Goal: Task Accomplishment & Management: Manage account settings

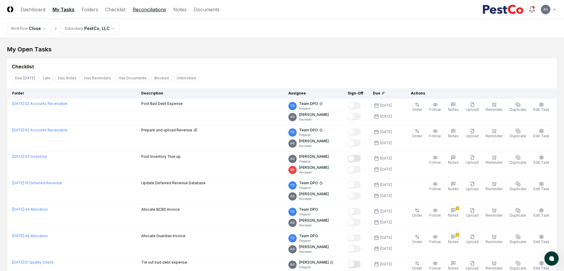
click at [146, 11] on link "Reconciliations" at bounding box center [150, 9] width 34 height 7
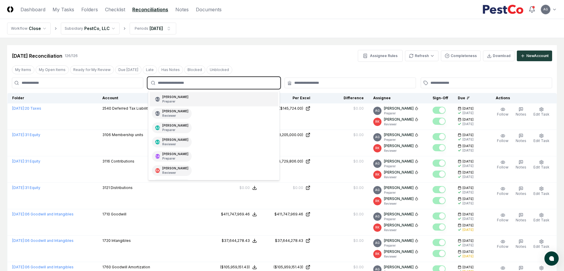
click at [236, 82] on input "text" at bounding box center [217, 82] width 118 height 5
click at [229, 101] on div "AG [PERSON_NAME] Preparer" at bounding box center [214, 99] width 129 height 14
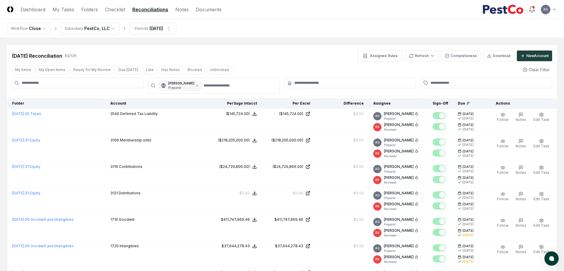
click at [202, 87] on div "AG [PERSON_NAME] Preparer" at bounding box center [180, 85] width 45 height 11
click at [198, 86] on icon at bounding box center [197, 86] width 2 height 2
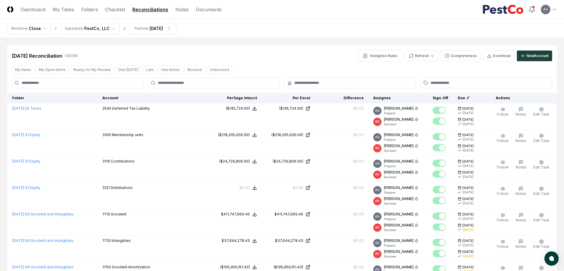
click at [53, 13] on header "CloseCore Dashboard My Tasks Folders Checklist Reconciliations Notes Documents …" at bounding box center [282, 9] width 564 height 19
click at [55, 11] on link "My Tasks" at bounding box center [64, 9] width 22 height 7
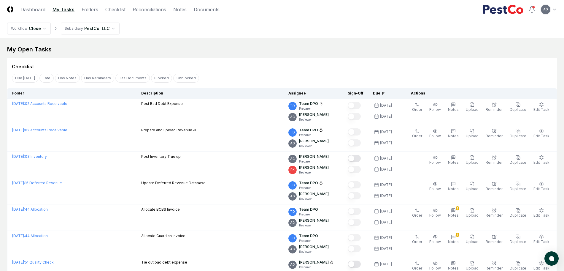
click at [213, 47] on div "My Open Tasks" at bounding box center [282, 49] width 550 height 8
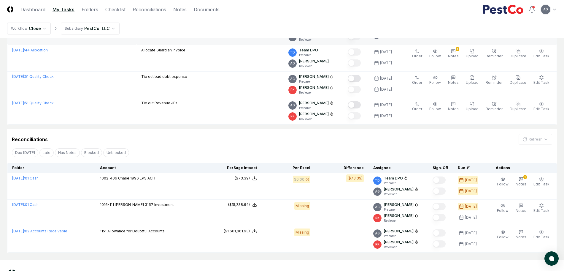
scroll to position [210, 0]
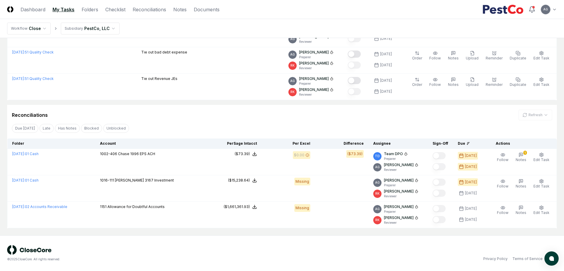
click at [196, 111] on div "Reconciliations Refresh" at bounding box center [282, 115] width 540 height 11
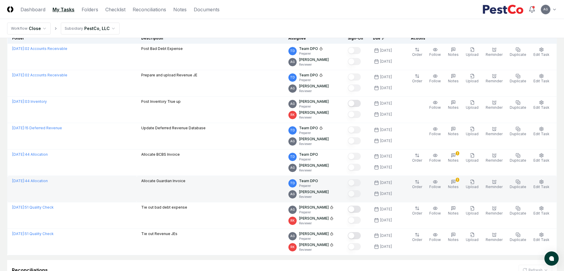
scroll to position [0, 0]
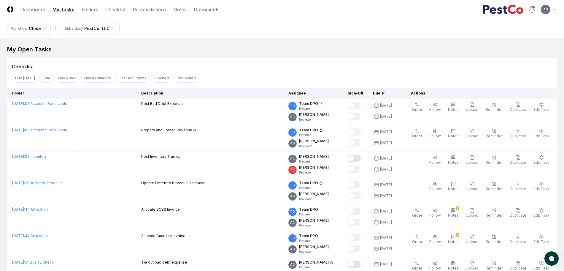
click at [256, 57] on div "My Open Tasks Cancel Reassign Checklist Due [DATE] Late Has Notes Has Reminders…" at bounding box center [282, 241] width 550 height 393
click at [142, 10] on link "Reconciliations" at bounding box center [150, 9] width 34 height 7
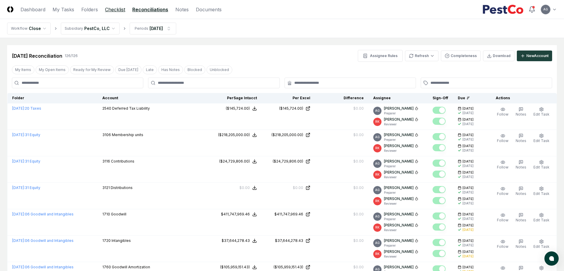
click at [118, 8] on link "Checklist" at bounding box center [115, 9] width 20 height 7
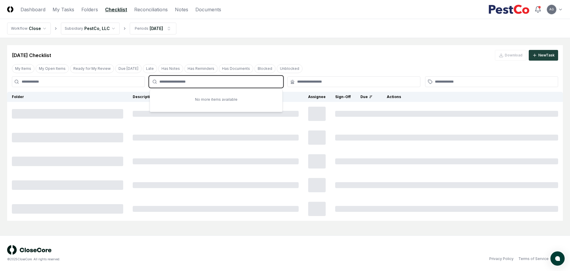
click at [191, 83] on input "text" at bounding box center [218, 81] width 119 height 5
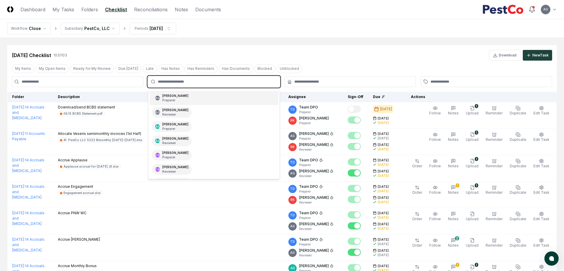
click at [188, 97] on div "[PERSON_NAME] Preparer" at bounding box center [175, 97] width 26 height 9
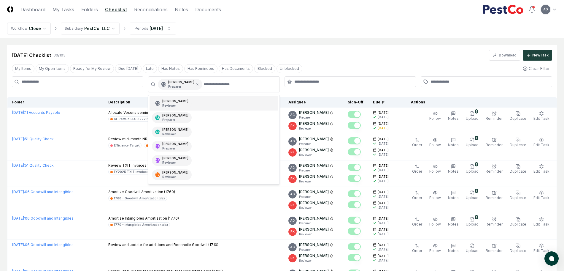
click at [346, 49] on div "[DATE] Checklist 30 / 103 Download New Task" at bounding box center [282, 52] width 550 height 15
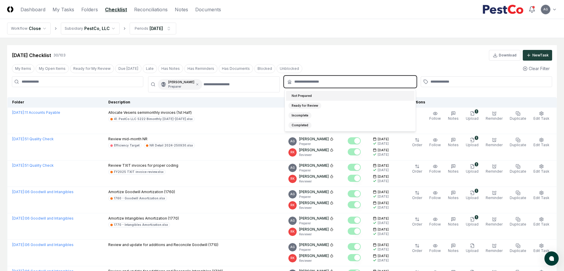
click at [329, 81] on input "text" at bounding box center [353, 81] width 118 height 5
click at [322, 96] on div "Not Prepared" at bounding box center [350, 96] width 129 height 10
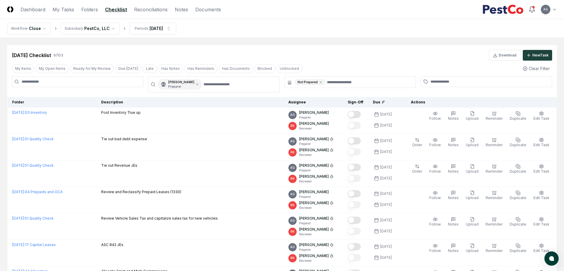
click at [320, 45] on main "Cancel Reassign [DATE] Checklist 9 / 103 Download New Task My Items My Open Ite…" at bounding box center [282, 195] width 564 height 314
click at [198, 84] on icon at bounding box center [197, 84] width 2 height 2
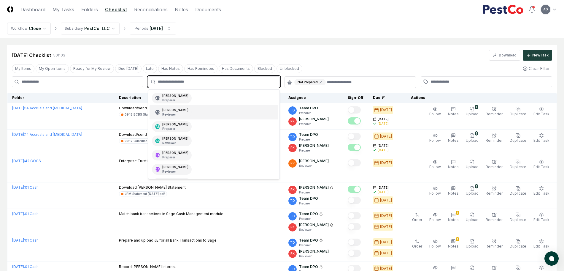
click at [202, 82] on input "text" at bounding box center [217, 81] width 118 height 5
click at [200, 115] on div "AG [PERSON_NAME] Reviewer" at bounding box center [214, 112] width 129 height 14
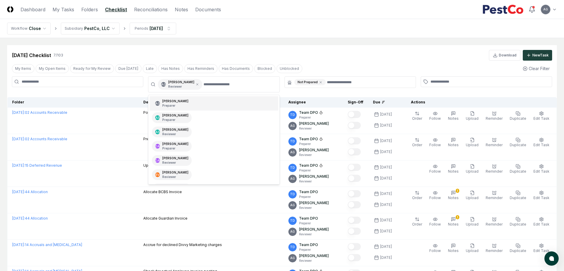
click at [289, 39] on main "Cancel Reassign [DATE] Checklist 7 / 103 Download New Task My Items My Open Ite…" at bounding box center [282, 168] width 564 height 261
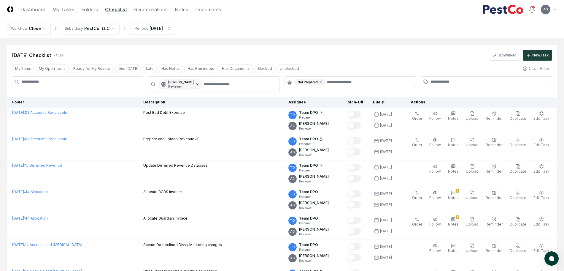
click at [199, 83] on icon at bounding box center [198, 85] width 4 height 4
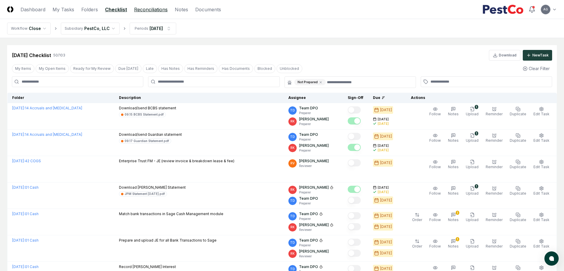
click at [148, 8] on link "Reconciliations" at bounding box center [151, 9] width 34 height 7
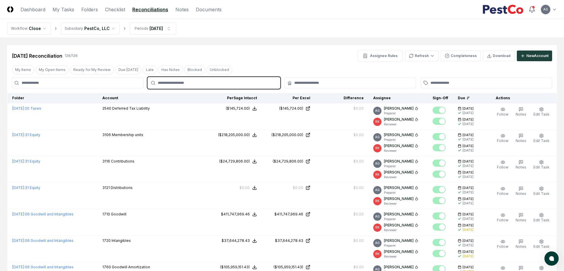
click at [241, 84] on input "text" at bounding box center [217, 82] width 118 height 5
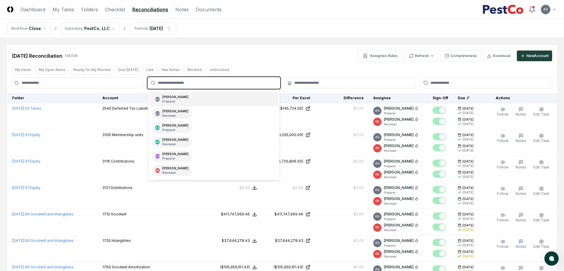
click at [233, 99] on div "AG [PERSON_NAME] Preparer" at bounding box center [214, 99] width 129 height 14
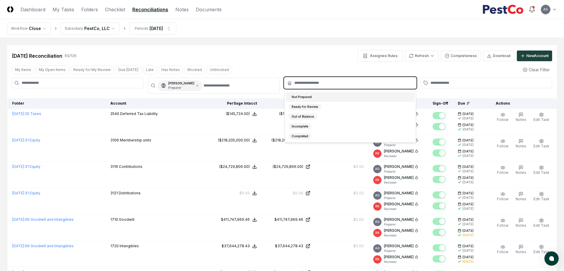
click at [311, 81] on input "text" at bounding box center [353, 82] width 118 height 5
click at [315, 98] on div "Not Prepared" at bounding box center [350, 97] width 129 height 10
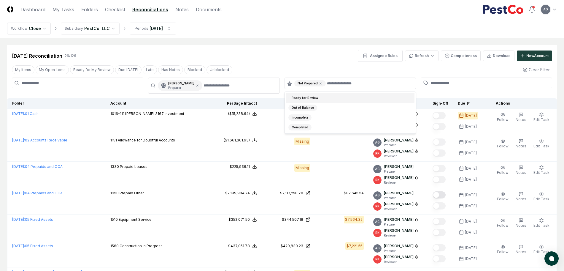
click at [311, 47] on div "[DATE] Reconciliation 26 / 126 Assignee Rules Refresh Completeness Download New…" at bounding box center [282, 53] width 550 height 17
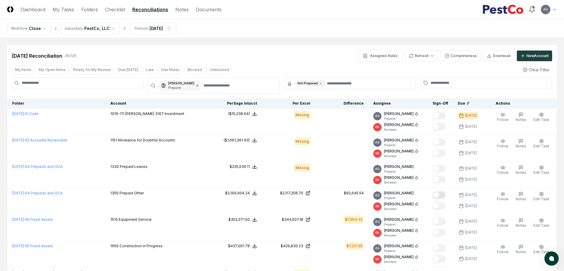
click at [199, 85] on icon at bounding box center [198, 86] width 4 height 4
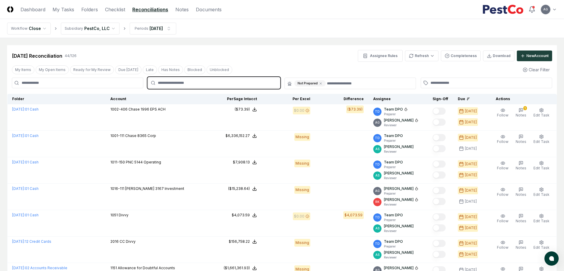
click at [204, 83] on input "text" at bounding box center [217, 82] width 118 height 5
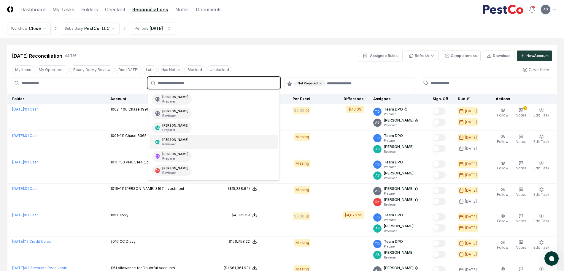
scroll to position [37, 0]
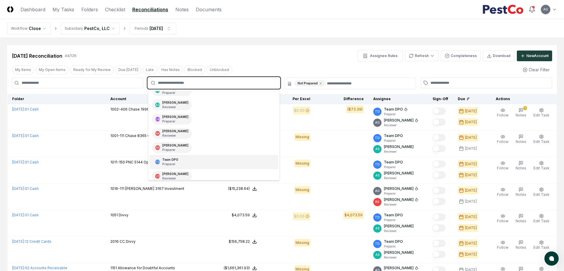
click at [201, 159] on div "TD Team DPO Preparer" at bounding box center [214, 162] width 129 height 14
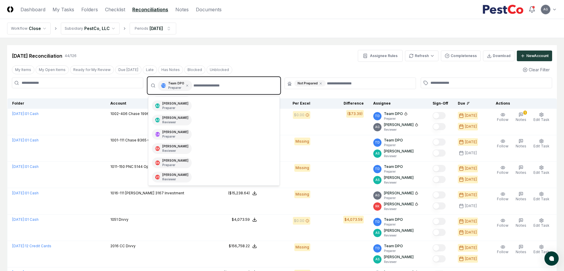
scroll to position [27, 0]
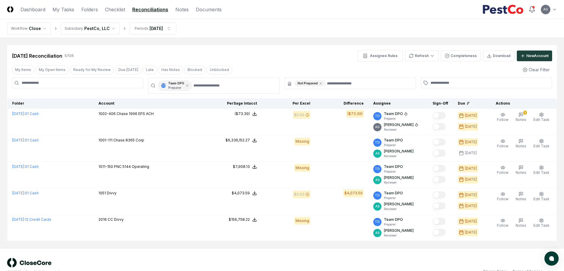
click at [305, 46] on div "[DATE] Reconciliation 5 / 126 Assignee Rules Refresh Completeness Download New …" at bounding box center [282, 53] width 550 height 17
